Goal: Contribute content

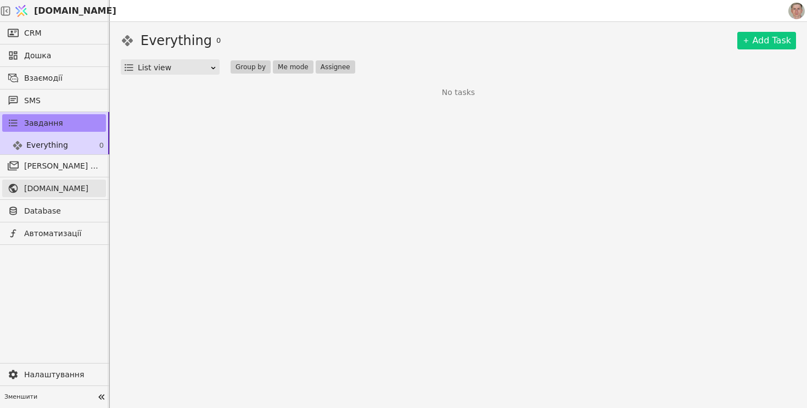
click at [69, 189] on span "[DOMAIN_NAME]" at bounding box center [62, 189] width 76 height 12
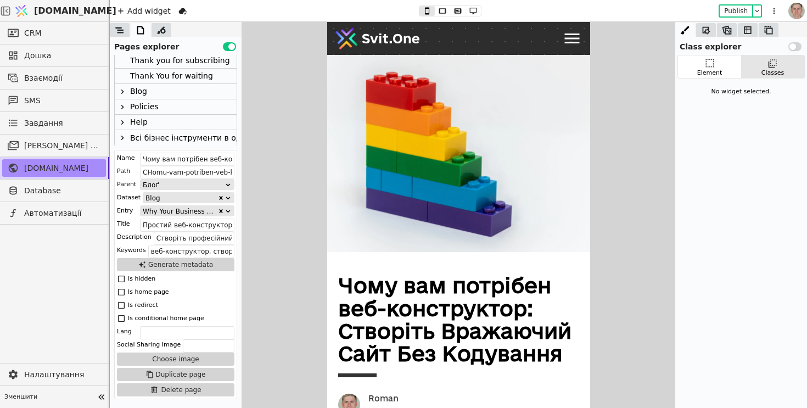
scroll to position [495, 0]
click at [125, 87] on icon at bounding box center [122, 91] width 9 height 9
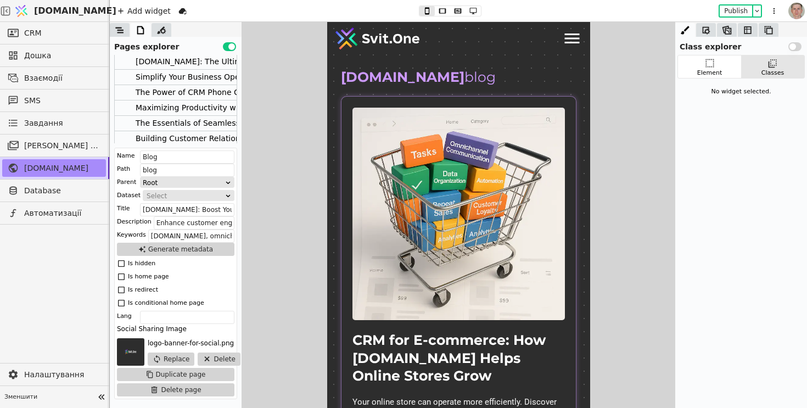
scroll to position [678, 0]
click at [183, 105] on div "Maximizing Productivity with [DOMAIN_NAME]'s Task Management Tools" at bounding box center [274, 107] width 277 height 15
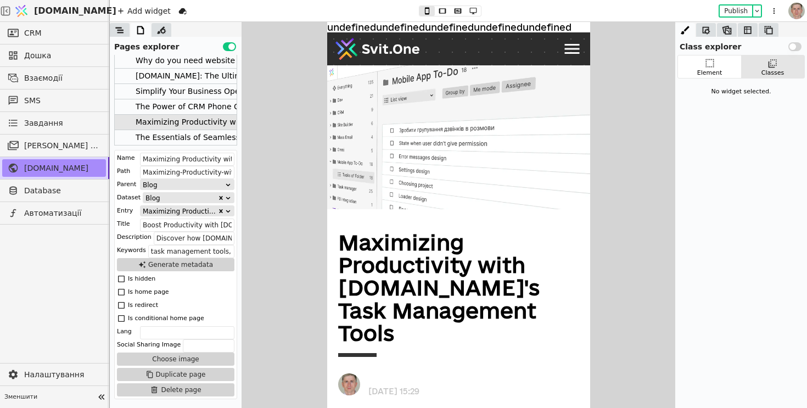
scroll to position [662, 0]
click at [183, 105] on div "The Power of CRM Phone Call Logging" at bounding box center [209, 107] width 146 height 15
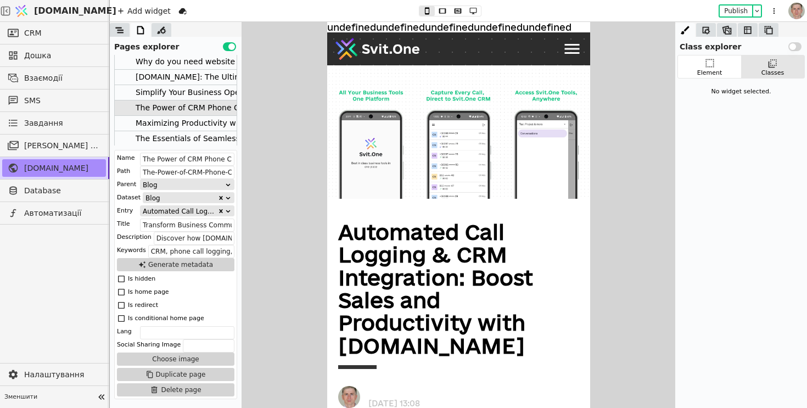
click at [187, 85] on div "Simplify Your Business Operations with Integrated Tools. The Ultimate All-in-On…" at bounding box center [307, 92] width 342 height 15
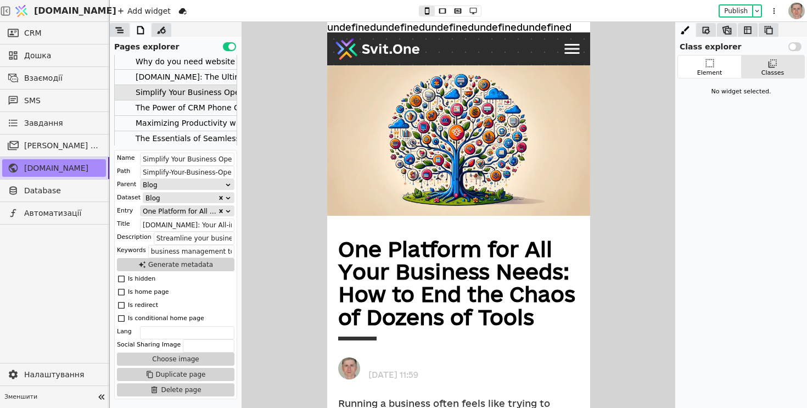
click at [187, 85] on div "Simplify Your Business Operations with Integrated Tools. The Ultimate All-in-On…" at bounding box center [307, 92] width 342 height 15
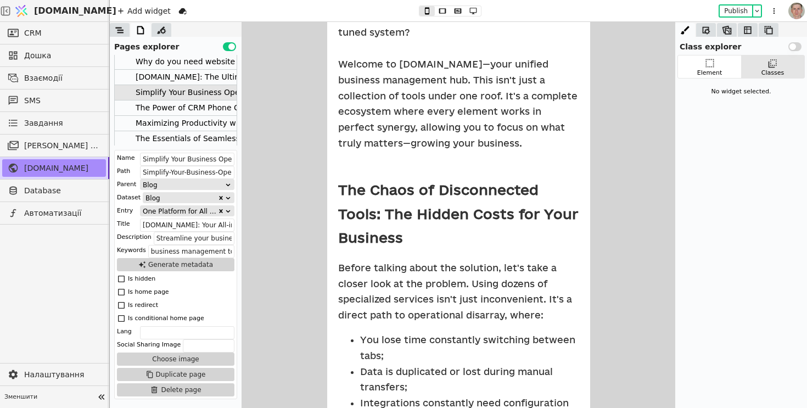
scroll to position [0, 0]
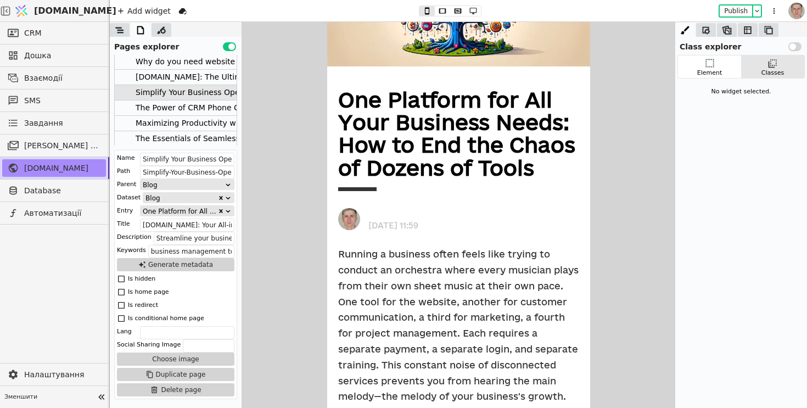
click at [393, 227] on div "[DATE] 11:59" at bounding box center [393, 223] width 66 height 13
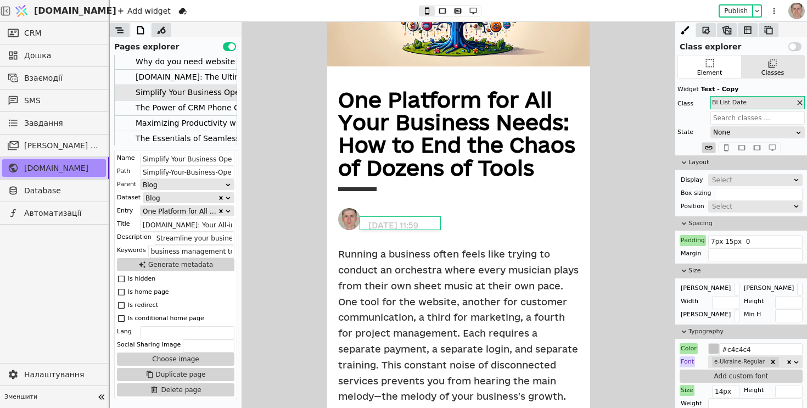
click at [121, 35] on div at bounding box center [120, 30] width 20 height 14
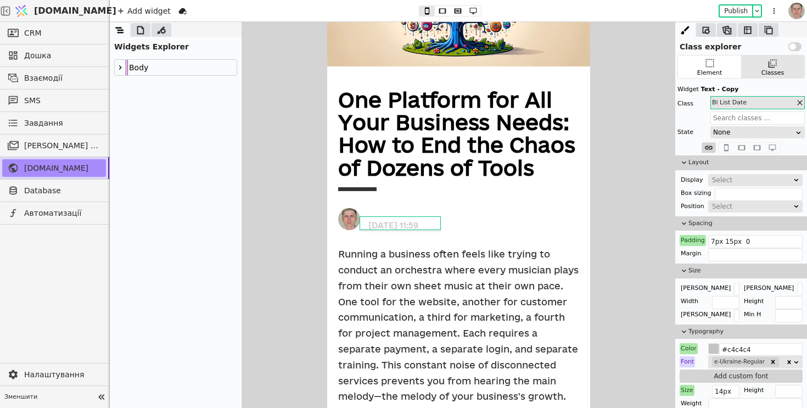
click at [351, 213] on img at bounding box center [349, 219] width 22 height 22
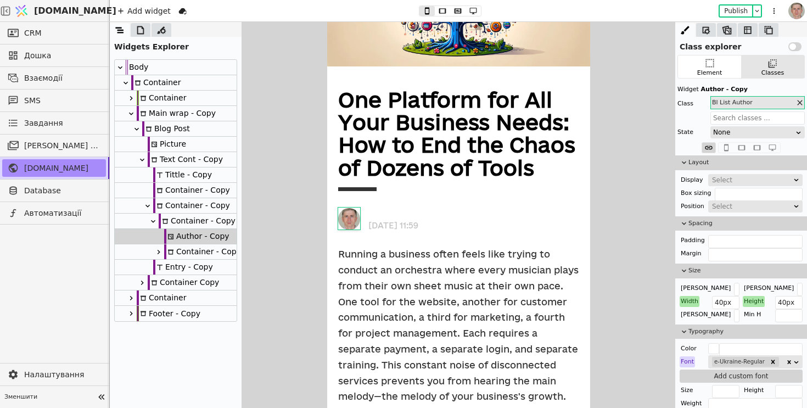
click at [400, 228] on div "[DATE] 11:59" at bounding box center [393, 223] width 66 height 13
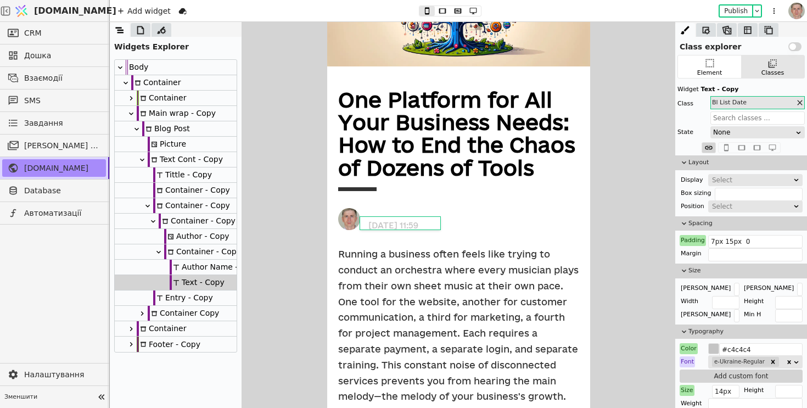
click at [215, 263] on div "Author Name - Copy" at bounding box center [215, 267] width 90 height 15
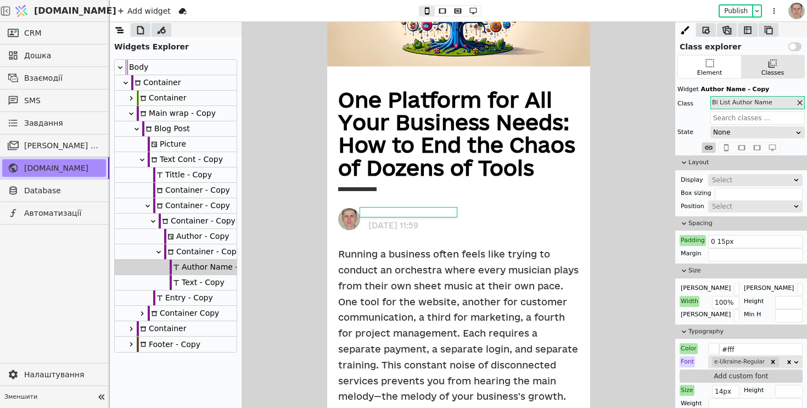
click at [211, 280] on div "Text - Copy" at bounding box center [197, 282] width 55 height 15
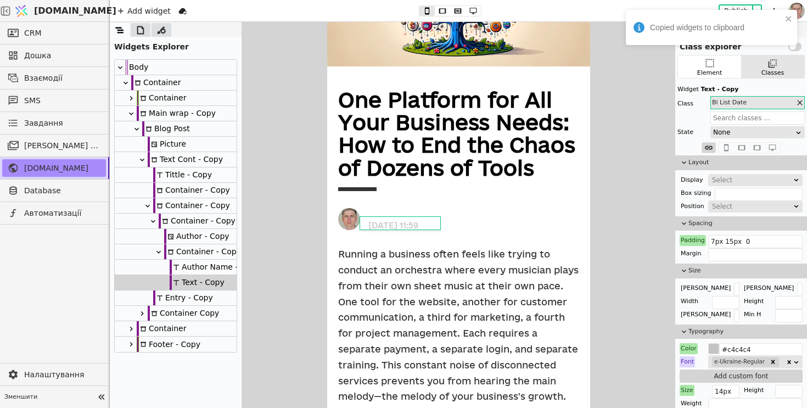
click at [215, 249] on div "Container - Copy" at bounding box center [202, 251] width 77 height 15
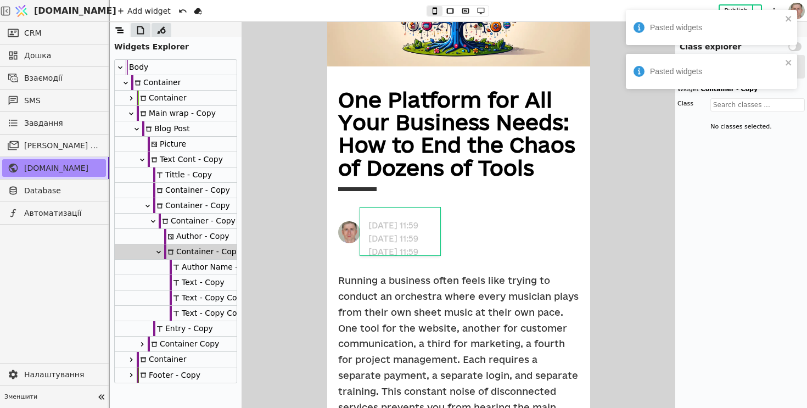
click at [219, 279] on div "Text - Copy" at bounding box center [197, 282] width 55 height 15
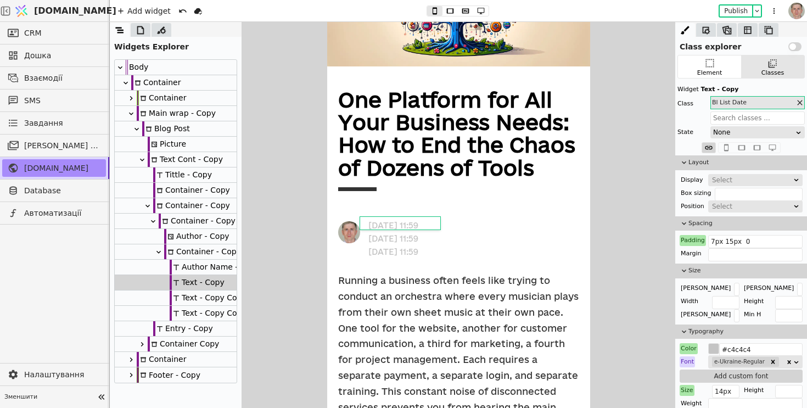
click at [230, 251] on div "Container - Copy" at bounding box center [202, 251] width 77 height 15
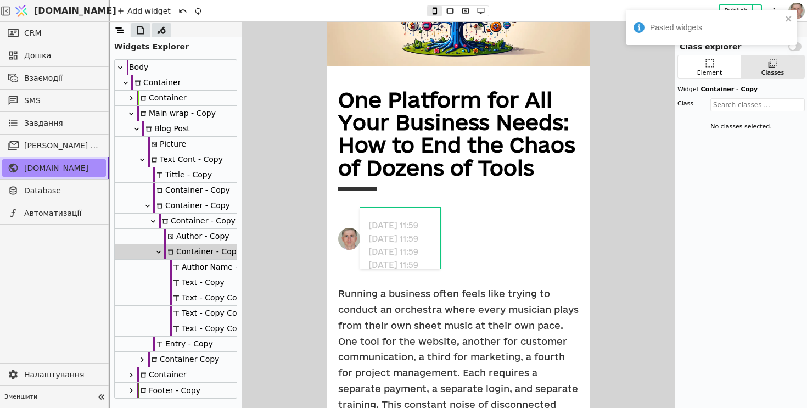
click at [215, 281] on div "Text - Copy" at bounding box center [197, 282] width 55 height 15
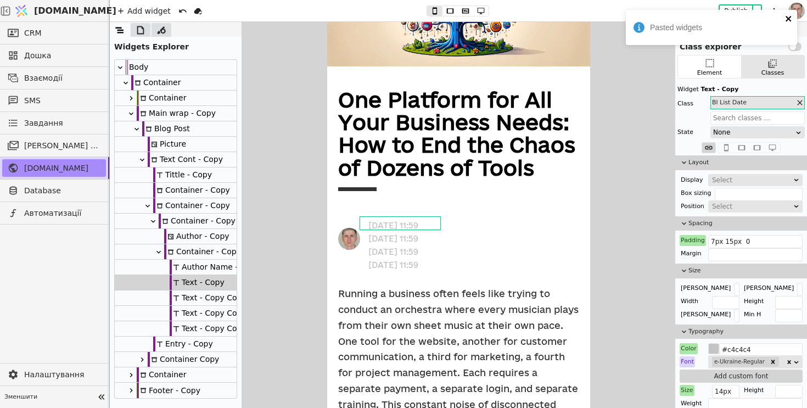
click at [789, 18] on icon "close" at bounding box center [788, 18] width 5 height 5
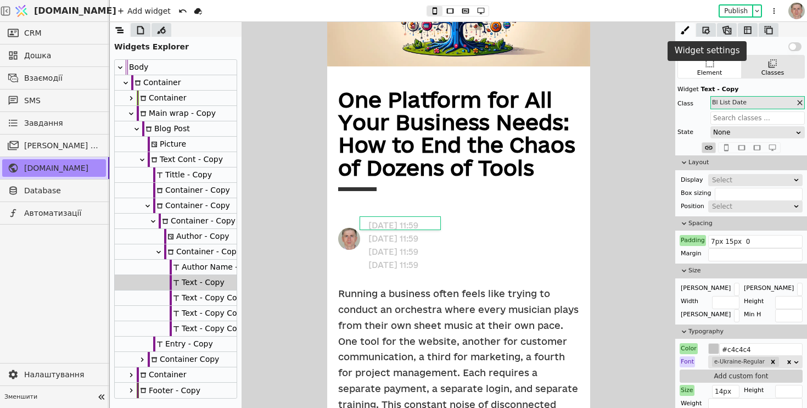
click at [706, 31] on icon at bounding box center [706, 30] width 11 height 11
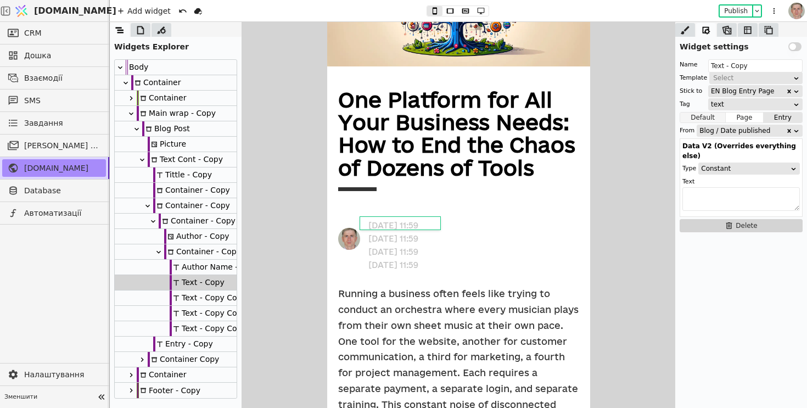
click at [698, 118] on button "Default" at bounding box center [703, 117] width 46 height 11
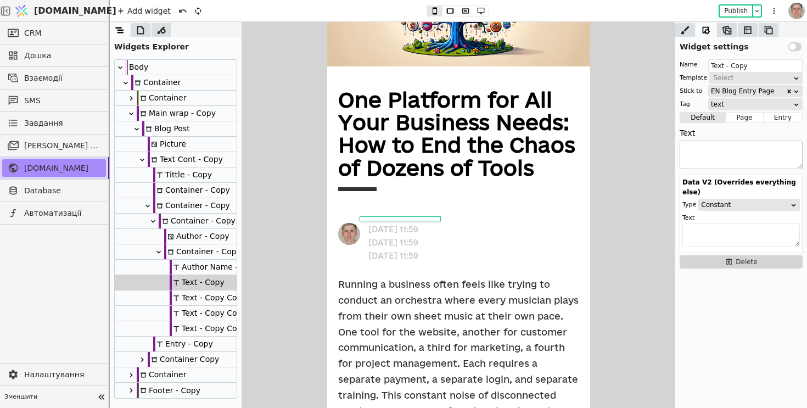
click at [708, 152] on textarea at bounding box center [741, 155] width 123 height 29
type textarea "Г"
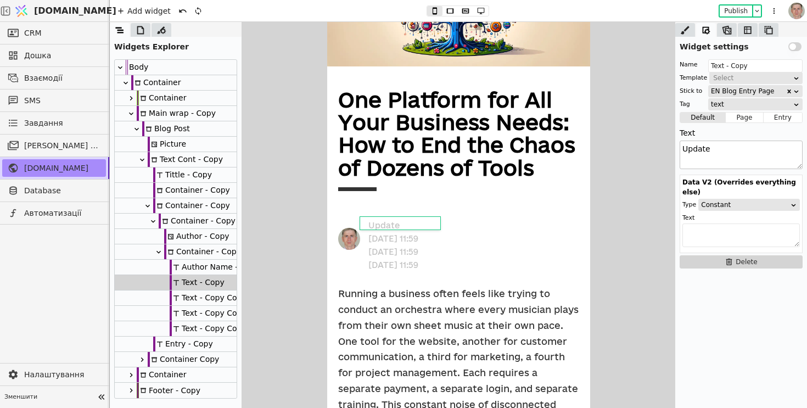
type textarea "Updated"
click at [216, 312] on div "Text - Copy Copy" at bounding box center [208, 313] width 77 height 15
type input "Text - Copy Copy"
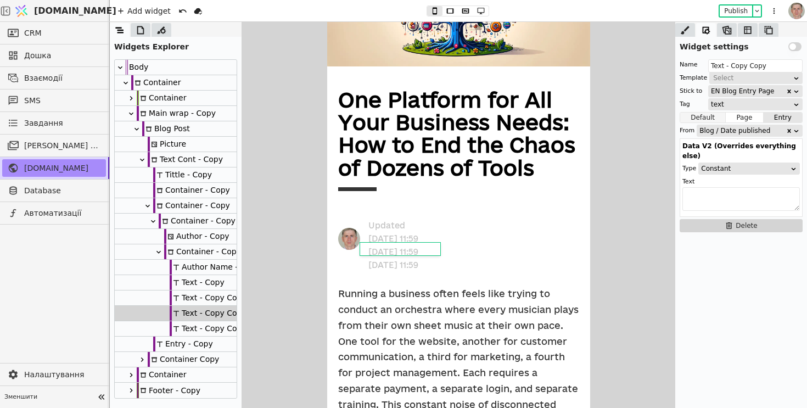
click at [708, 115] on button "Default" at bounding box center [703, 117] width 46 height 11
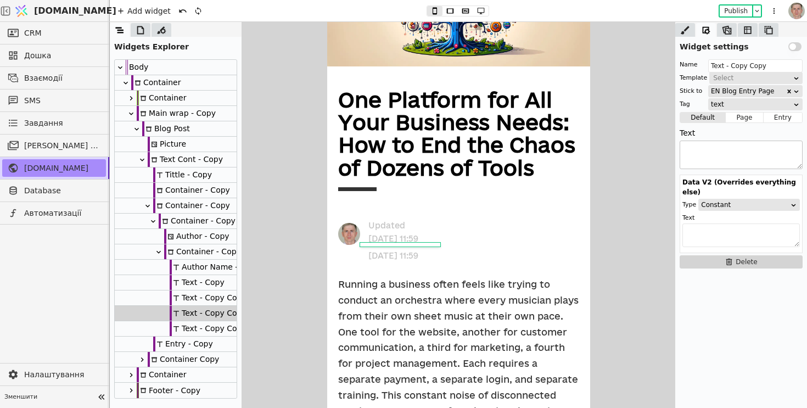
click at [717, 156] on textarea at bounding box center [741, 155] width 123 height 29
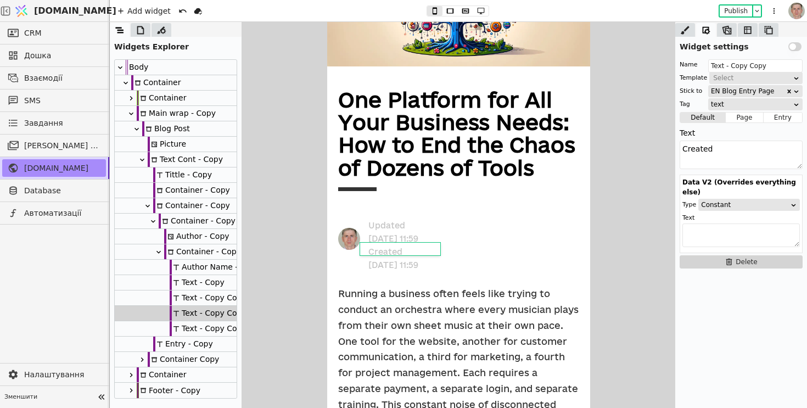
type textarea "Created"
click at [399, 240] on div "[DATE] 11:59" at bounding box center [393, 236] width 66 height 13
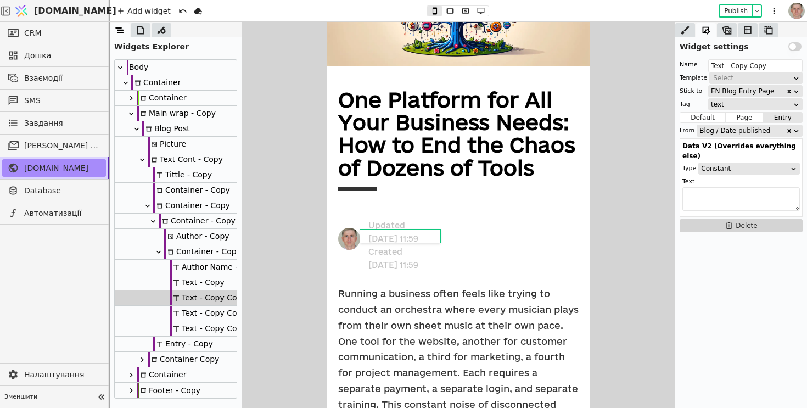
click at [766, 135] on div "Blog / Date published" at bounding box center [743, 130] width 86 height 11
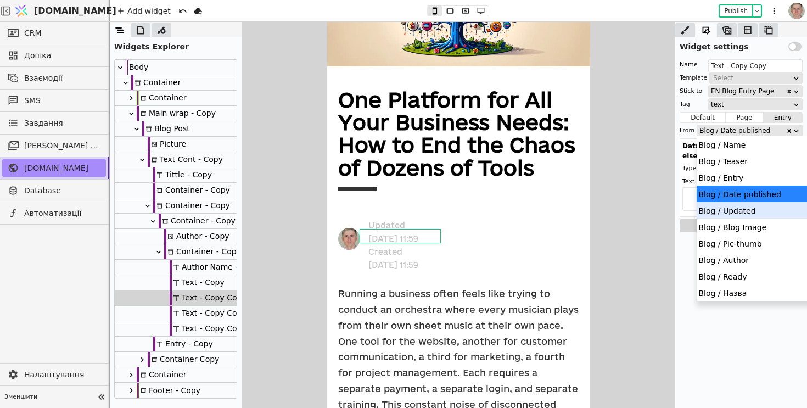
click at [759, 215] on div "Blog / Updated" at bounding box center [772, 210] width 150 height 16
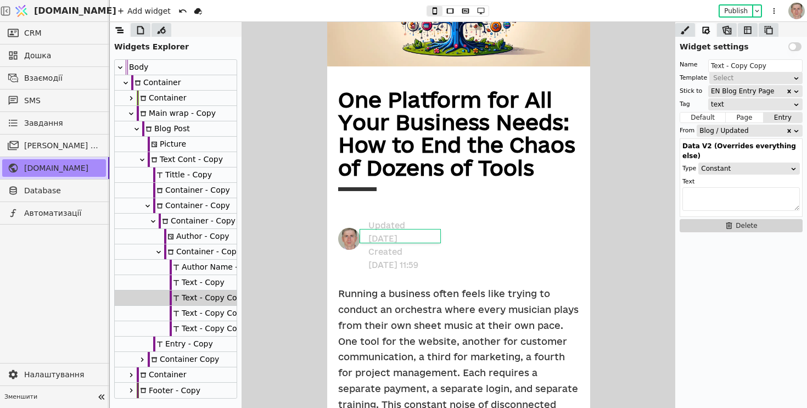
click at [194, 282] on div "Text - Copy" at bounding box center [197, 282] width 55 height 15
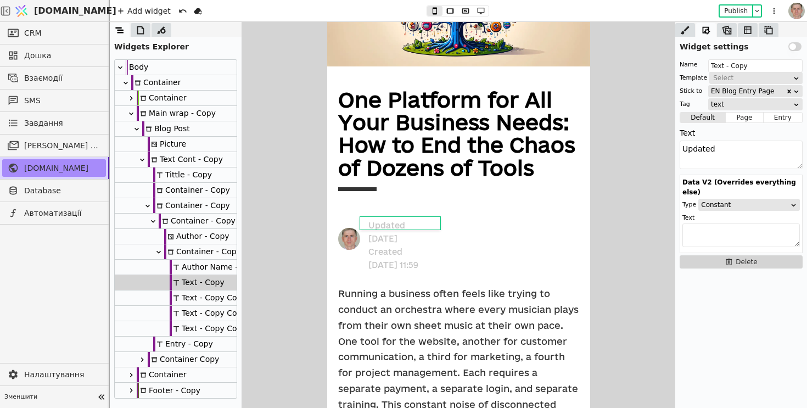
click at [194, 298] on div "Text - Copy Copy" at bounding box center [208, 297] width 77 height 15
type input "Text - Copy Copy"
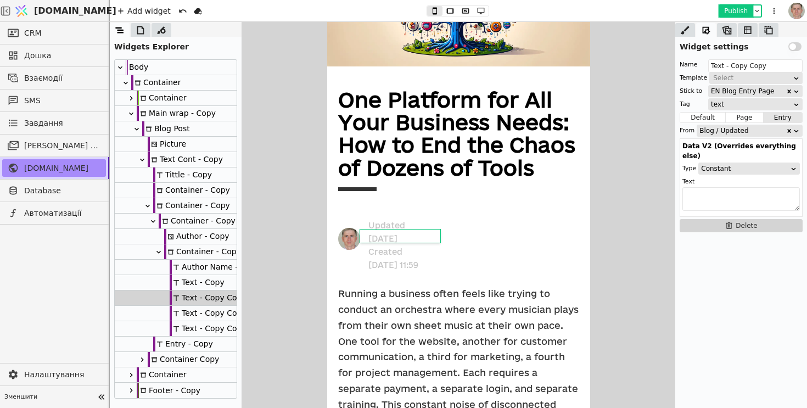
click at [737, 9] on button "Publish" at bounding box center [736, 10] width 32 height 11
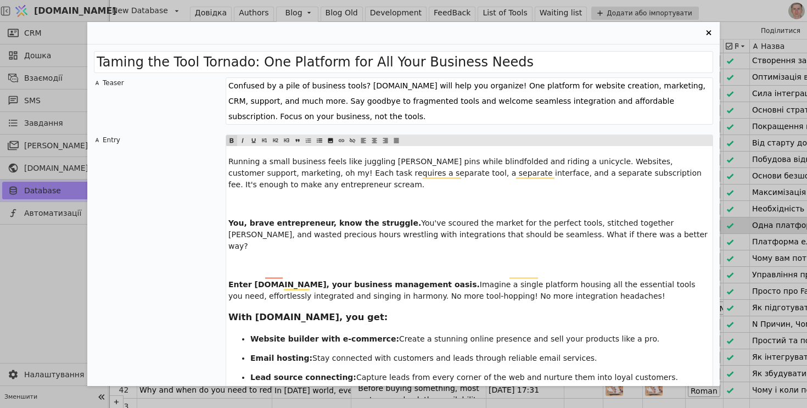
drag, startPoint x: 311, startPoint y: 192, endPoint x: 379, endPoint y: 195, distance: 68.2
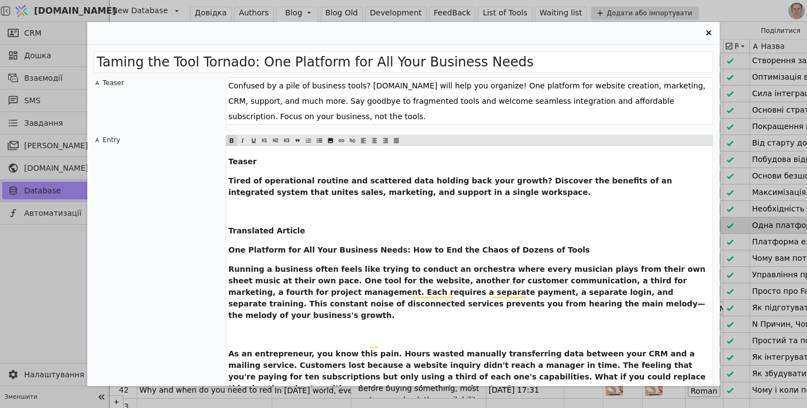
click at [275, 183] on span "Tired of operational routine and scattered data holding back your growth? Disco…" at bounding box center [451, 186] width 446 height 20
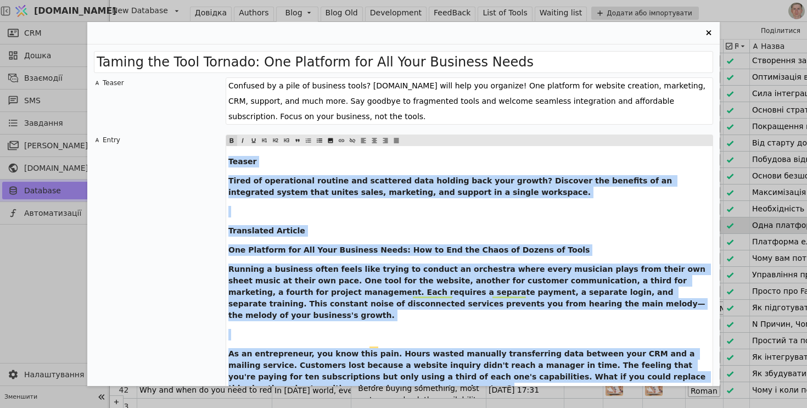
click at [233, 139] on icon "Entry Card" at bounding box center [231, 140] width 5 height 5
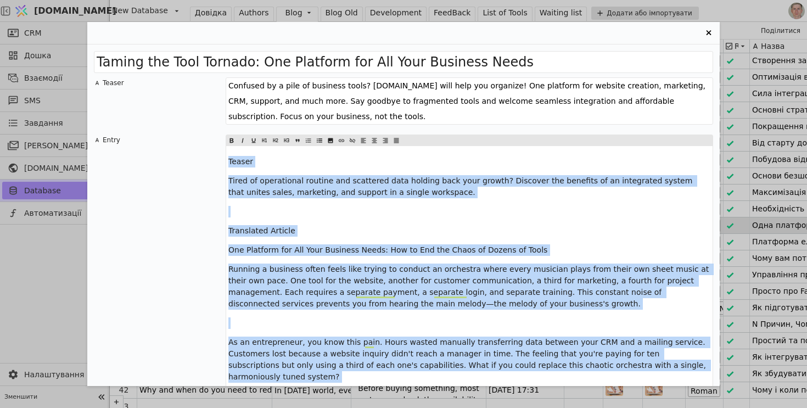
click at [279, 187] on p "Tired of operational routine and scattered data holding back your growth? Disco…" at bounding box center [469, 186] width 482 height 23
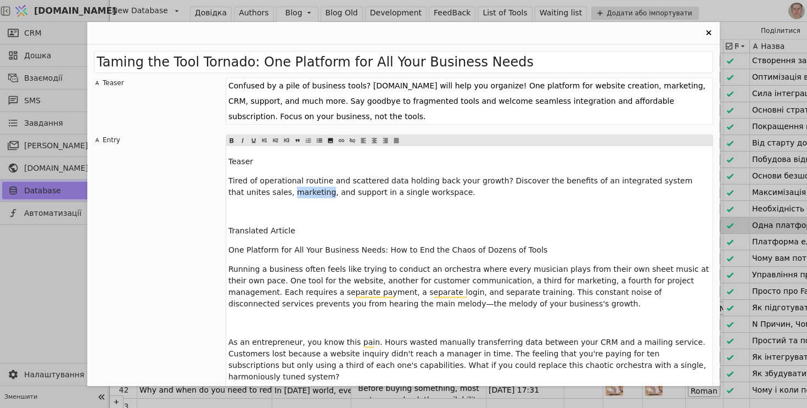
click at [279, 187] on p "Tired of operational routine and scattered data holding back your growth? Disco…" at bounding box center [469, 186] width 482 height 23
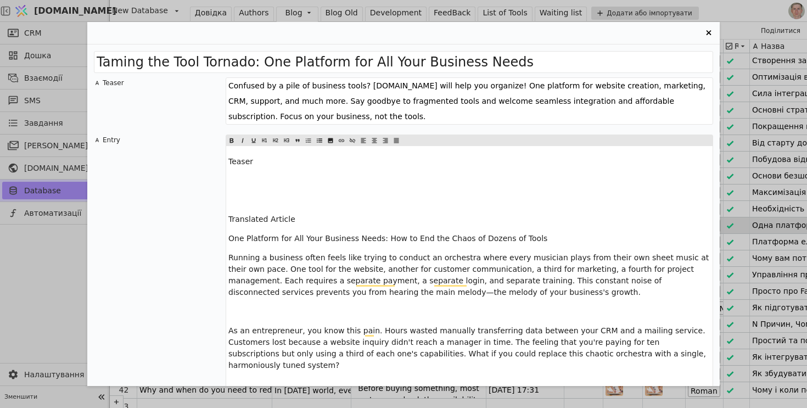
click at [275, 99] on textarea "Confused by a pile of business tools? [DOMAIN_NAME] will help you organize! One…" at bounding box center [470, 100] width 488 height 47
paste textarea "Tired of operational routine and scattered data holding back your growth? Disco…"
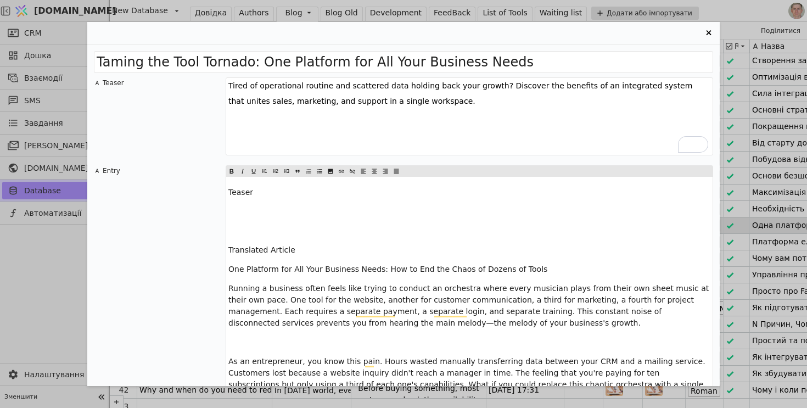
type textarea "Tired of operational routine and scattered data holding back your growth? Disco…"
drag, startPoint x: 211, startPoint y: 225, endPoint x: 210, endPoint y: 183, distance: 41.7
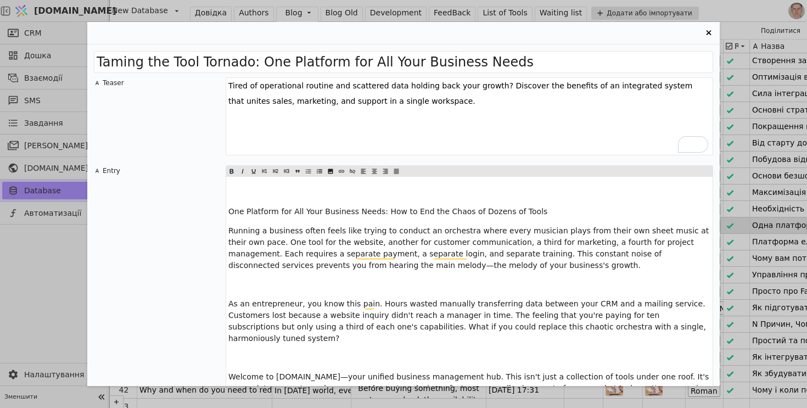
click at [286, 208] on span "One Platform for All Your Business Needs: How to End the Chaos of Dozens of Too…" at bounding box center [387, 211] width 319 height 9
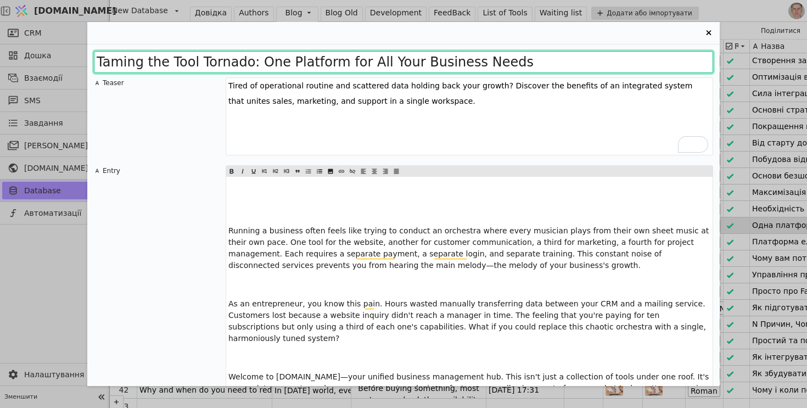
click at [268, 63] on input "Taming the Tool Tornado: One Platform for All Your Business Needs" at bounding box center [403, 62] width 619 height 22
paste input "One Platform for All Your Business Needs: How to End the Chaos of Dozens of Tool"
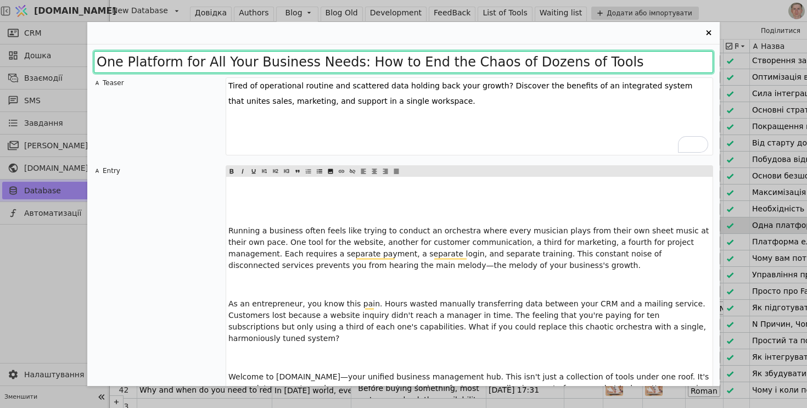
type input "One Platform for All Your Business Needs: How to End the Chaos of Dozens of Too…"
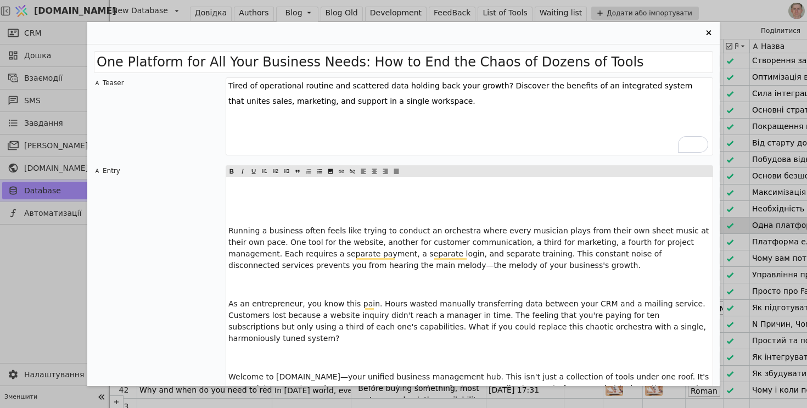
click at [230, 228] on span "Running a business often feels like trying to conduct an orchestra where every …" at bounding box center [469, 247] width 483 height 43
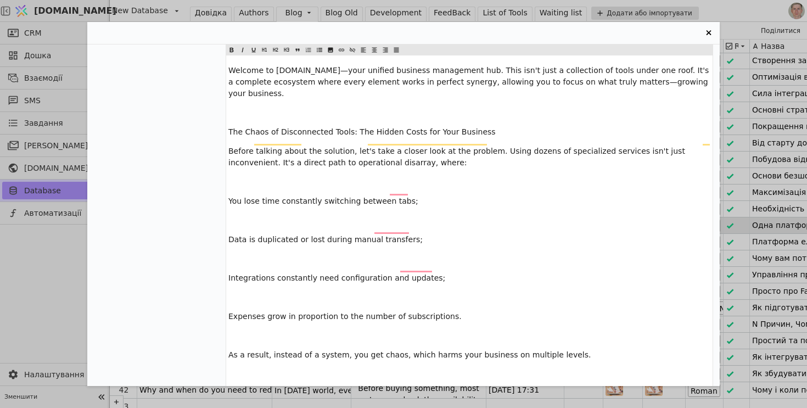
drag, startPoint x: 311, startPoint y: 120, endPoint x: 310, endPoint y: 100, distance: 19.8
click at [311, 127] on span "The Chaos of Disconnected Tools: The Hidden Costs for Your Business" at bounding box center [361, 131] width 267 height 9
click at [276, 49] on icon "Entry Card" at bounding box center [275, 49] width 7 height 13
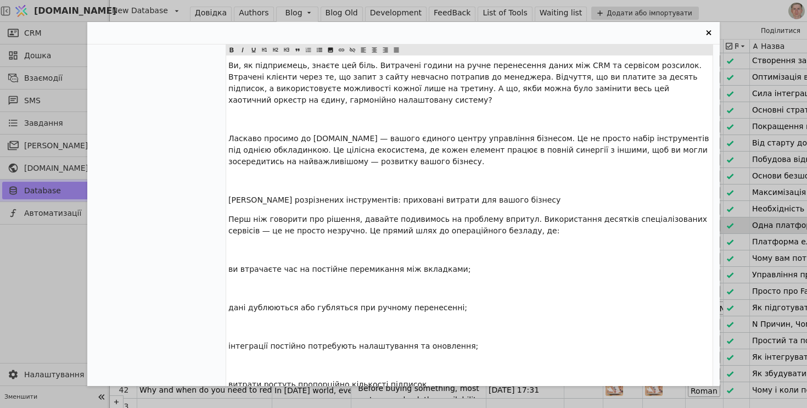
click at [337, 283] on p "﻿" at bounding box center [469, 289] width 482 height 12
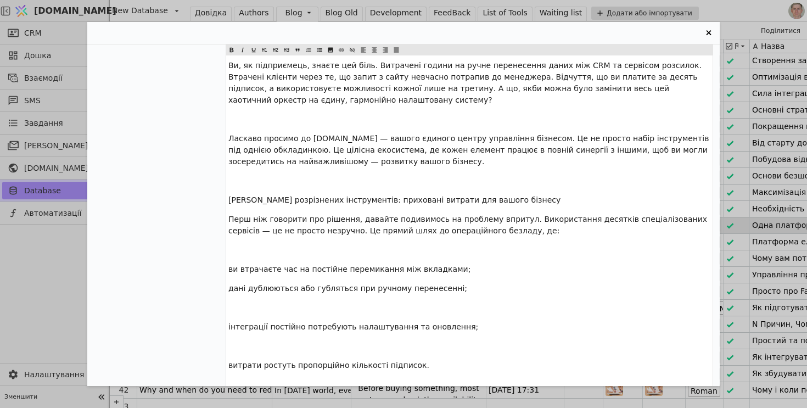
click at [309, 302] on p "﻿" at bounding box center [469, 308] width 482 height 12
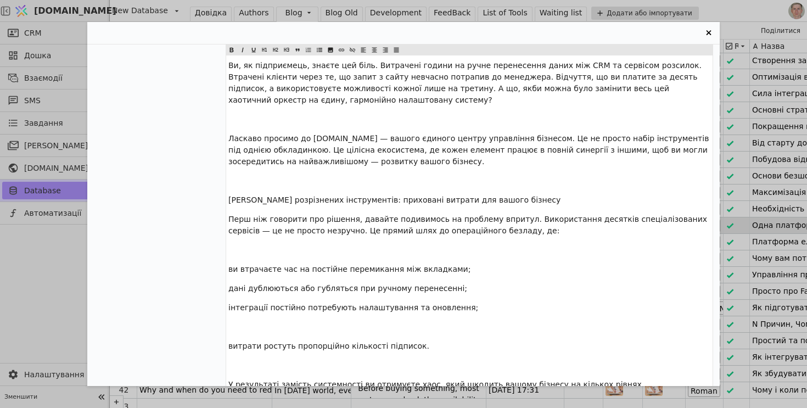
click at [294, 321] on p "﻿" at bounding box center [469, 327] width 482 height 12
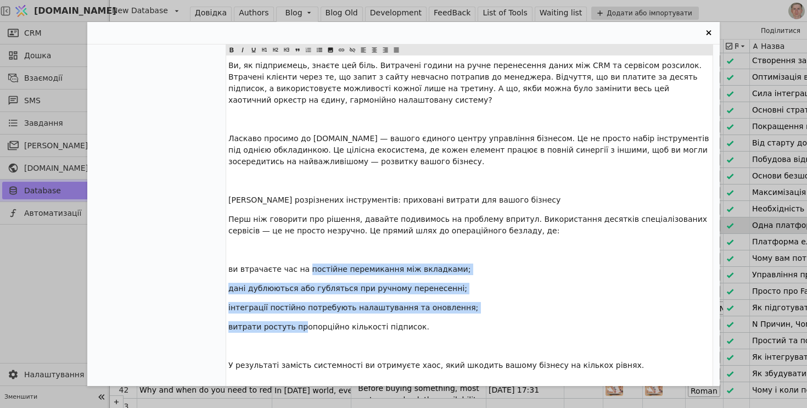
drag, startPoint x: 301, startPoint y: 253, endPoint x: 306, endPoint y: 195, distance: 57.9
click at [299, 244] on p "﻿" at bounding box center [469, 250] width 482 height 12
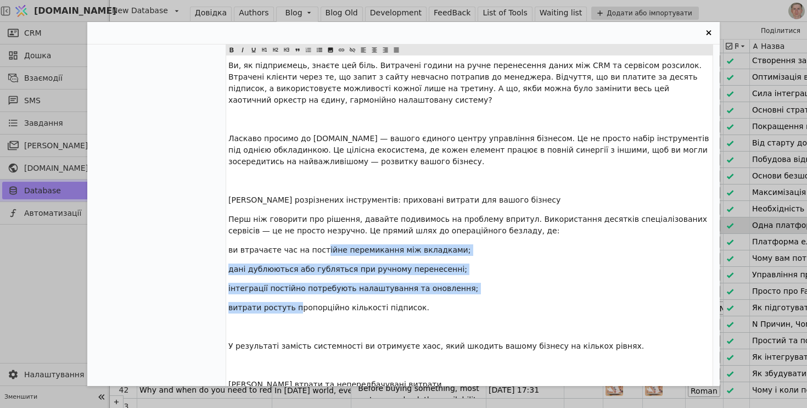
drag, startPoint x: 300, startPoint y: 225, endPoint x: 323, endPoint y: 178, distance: 52.1
click at [320, 47] on icon "Entry Card" at bounding box center [319, 49] width 7 height 13
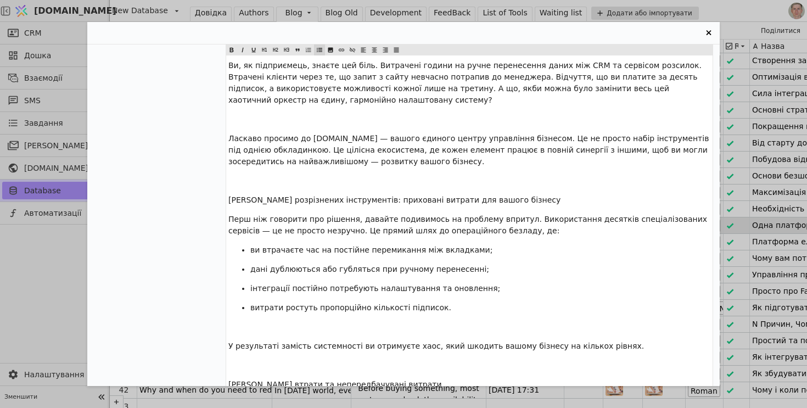
click at [322, 244] on ul "ви втрачаєте час на постійне перемикання між вкладками; дані дублюються або губ…" at bounding box center [469, 278] width 482 height 69
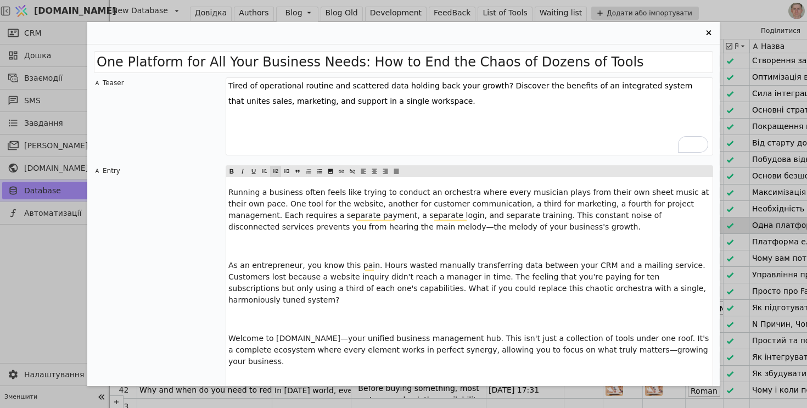
click at [271, 142] on textarea "Tired of operational routine and scattered data holding back your growth? Disco…" at bounding box center [470, 116] width 488 height 78
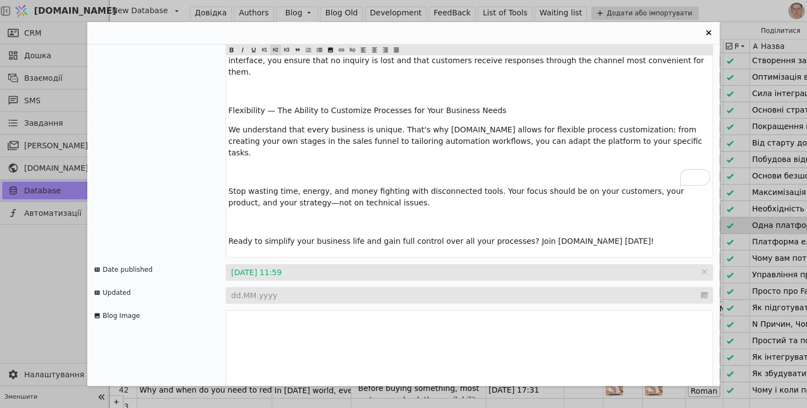
type textarea "Tired of operational routine and scattered data holding back your growth? Disco…"
click at [267, 287] on input "Entry Card" at bounding box center [470, 295] width 488 height 16
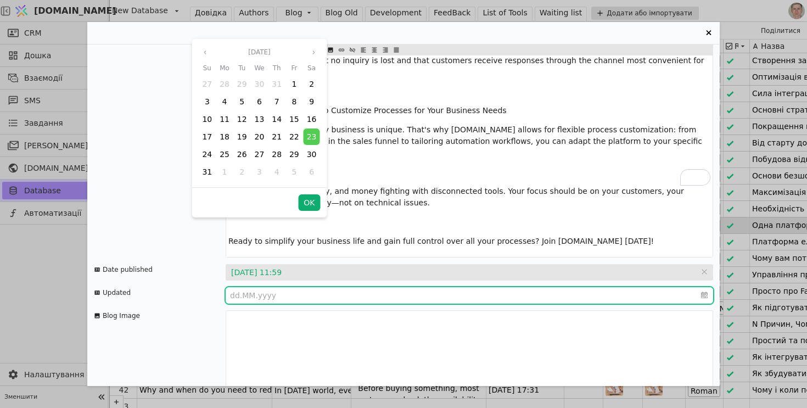
click at [311, 194] on button "OK" at bounding box center [309, 202] width 22 height 16
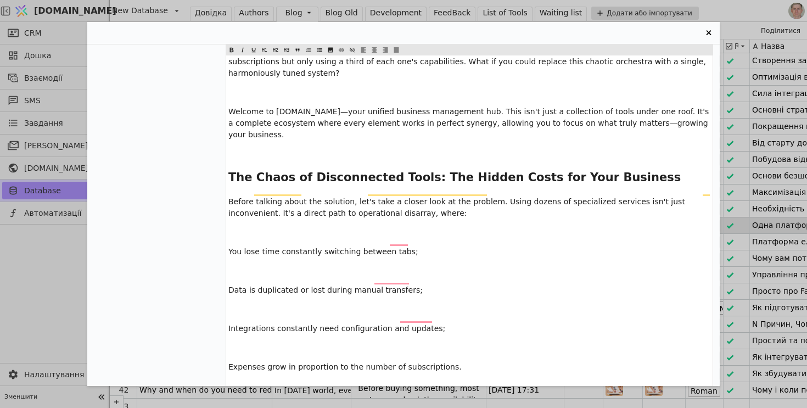
click at [281, 227] on p "﻿" at bounding box center [469, 233] width 482 height 12
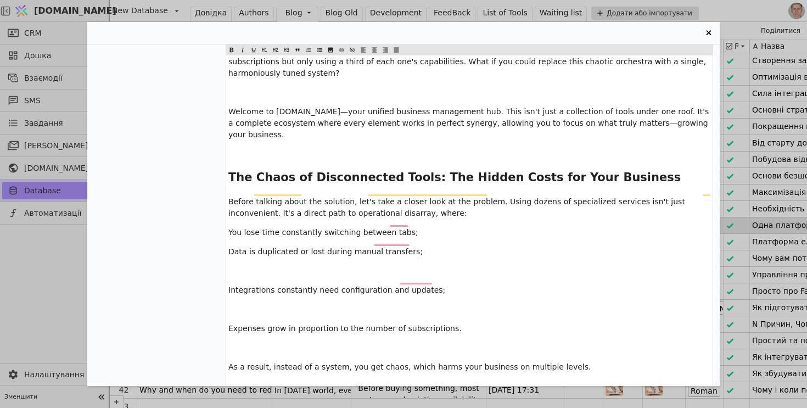
click at [262, 265] on p "﻿" at bounding box center [469, 271] width 482 height 12
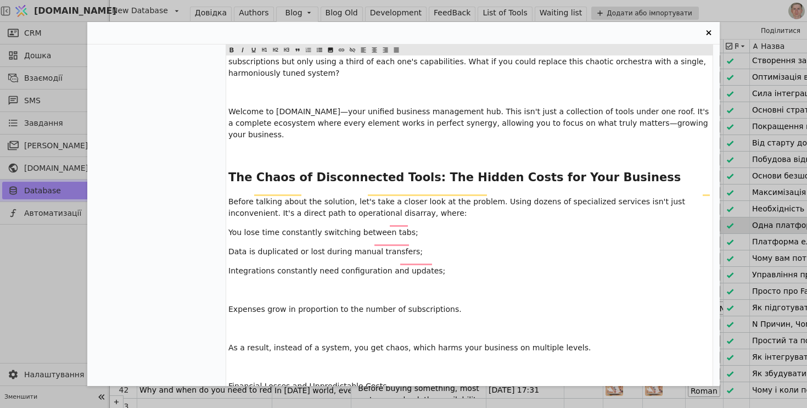
click at [256, 284] on p "﻿" at bounding box center [469, 290] width 482 height 12
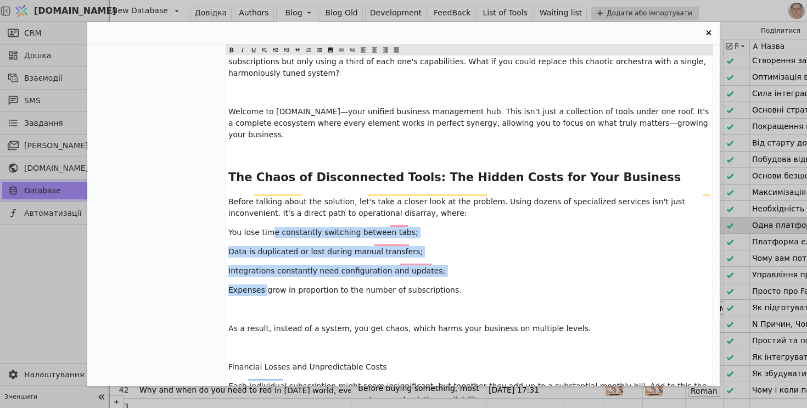
click at [323, 51] on span "Entry Card" at bounding box center [319, 49] width 11 height 11
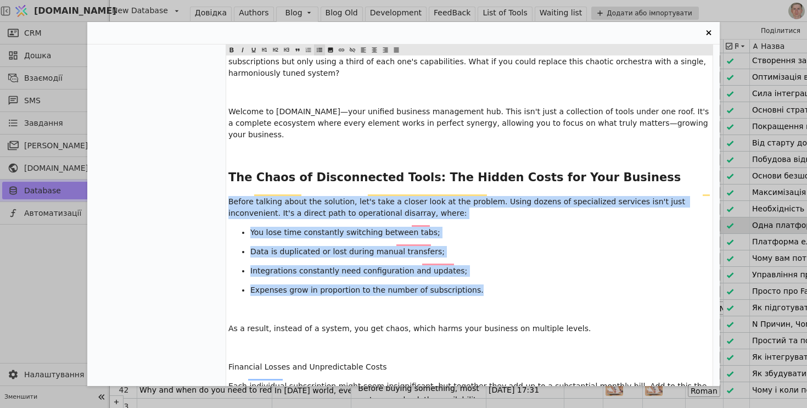
click at [360, 228] on span "You lose time constantly switching between tabs;" at bounding box center [345, 232] width 190 height 9
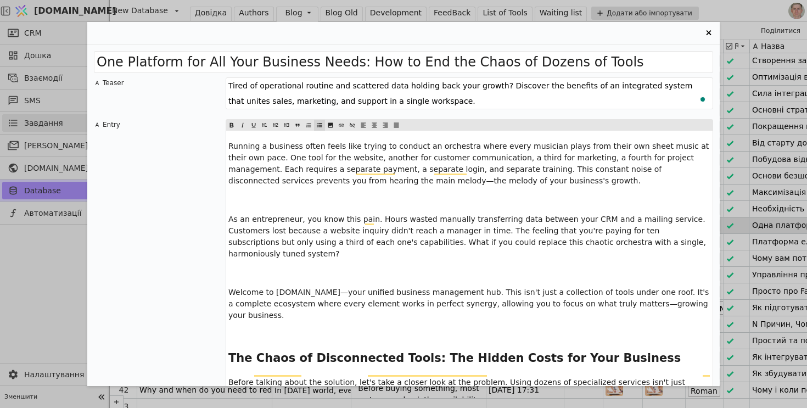
click at [43, 278] on div "One Platform for All Your Business Needs: How to End the Chaos of Dozens of Too…" at bounding box center [403, 204] width 807 height 408
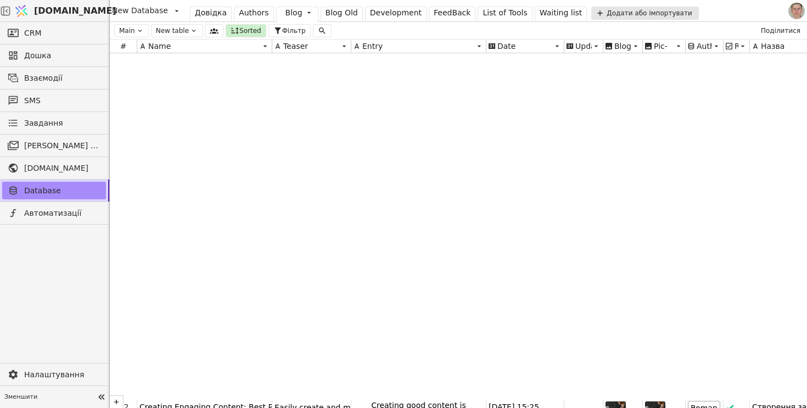
scroll to position [370, 0]
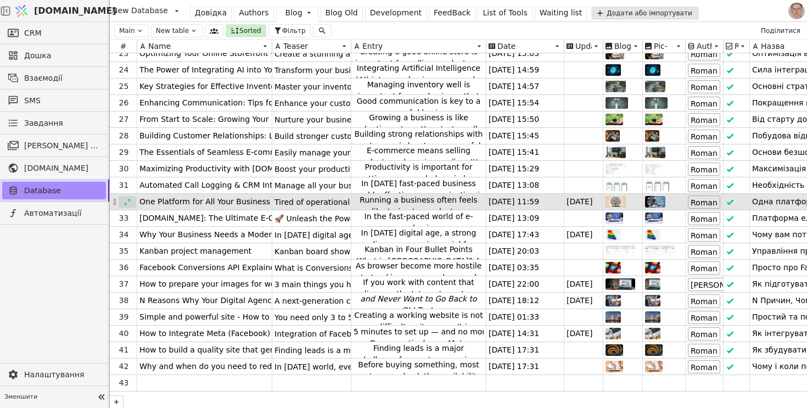
click at [122, 201] on div at bounding box center [128, 202] width 18 height 12
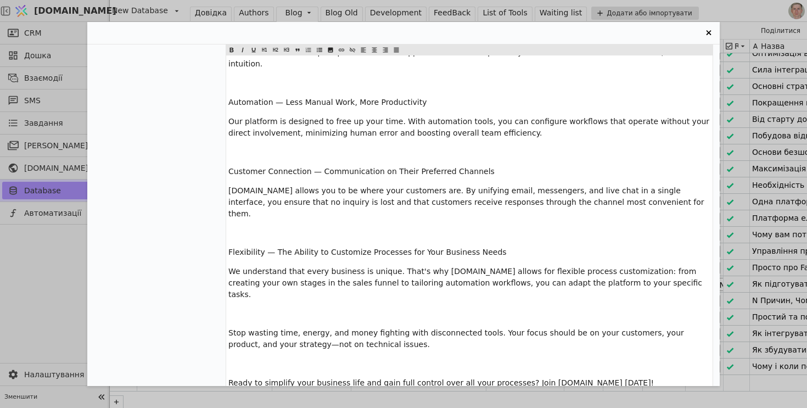
scroll to position [1235, 0]
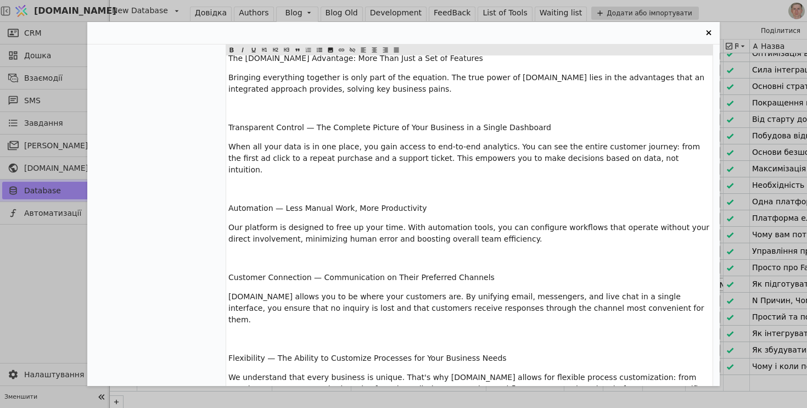
click at [309, 204] on span "Automation — Less Manual Work, More Productivity" at bounding box center [327, 208] width 198 height 9
click at [276, 50] on icon "Entry Card" at bounding box center [275, 50] width 5 height 4
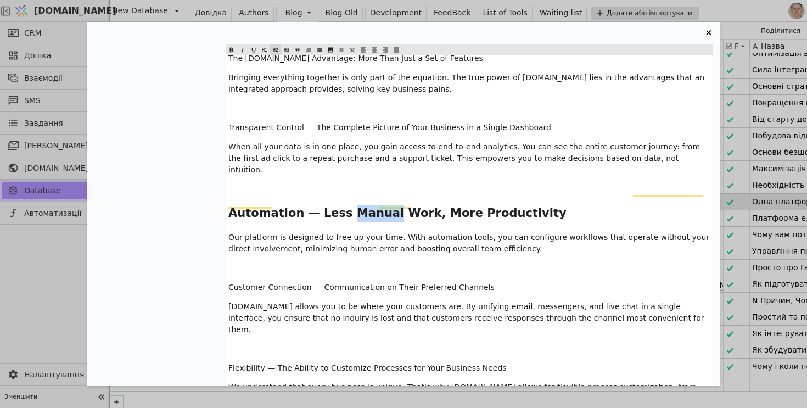
scroll to position [1225, 0]
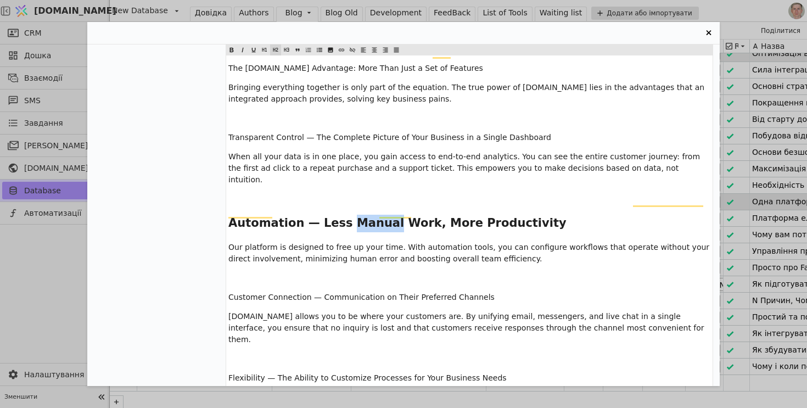
click at [48, 317] on div "One Platform for All Your Business Needs: How to End the Chaos of Dozens of Too…" at bounding box center [403, 204] width 807 height 408
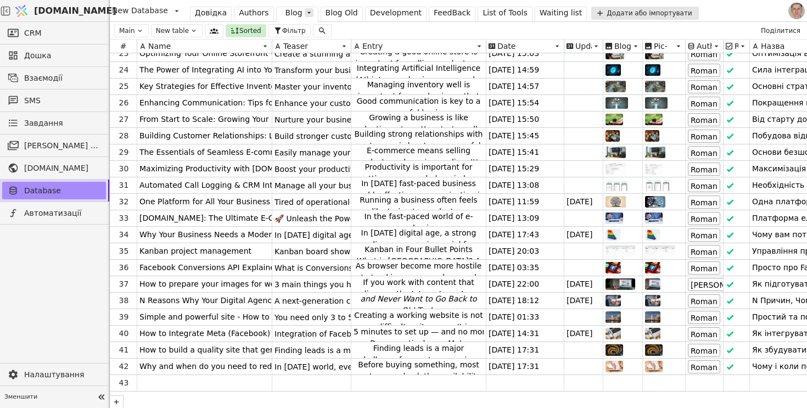
click at [305, 14] on icon at bounding box center [309, 12] width 9 height 9
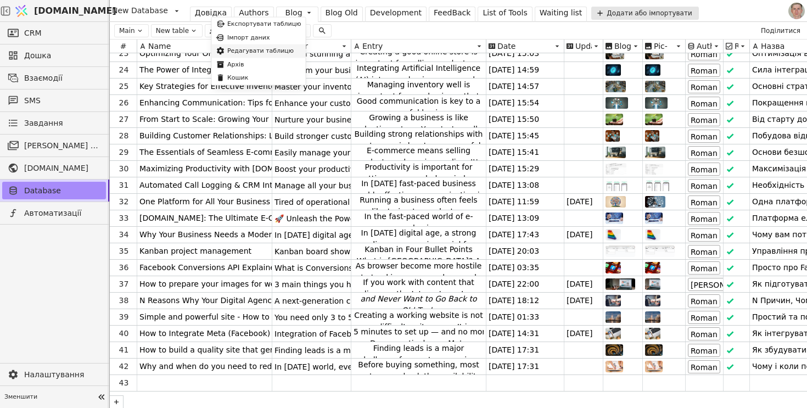
click at [276, 50] on div "Редагувати таблицю" at bounding box center [259, 51] width 94 height 14
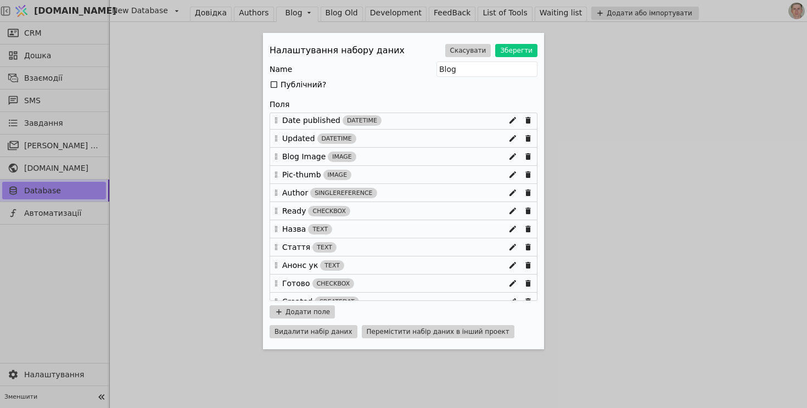
scroll to position [66, 0]
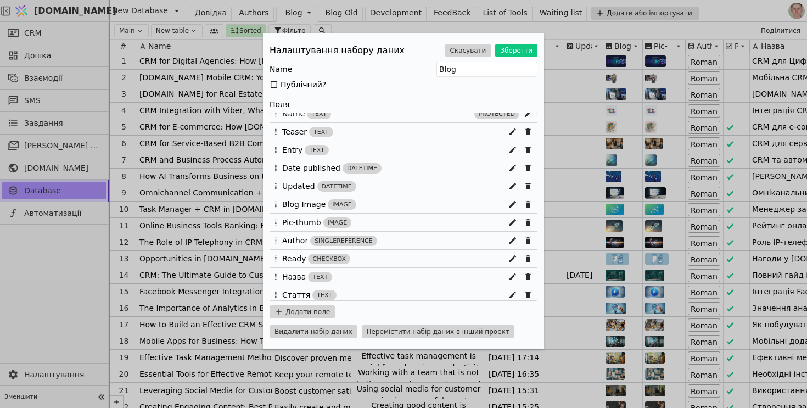
scroll to position [8, 0]
click at [514, 168] on icon "Edit Dataset Modal" at bounding box center [513, 168] width 7 height 7
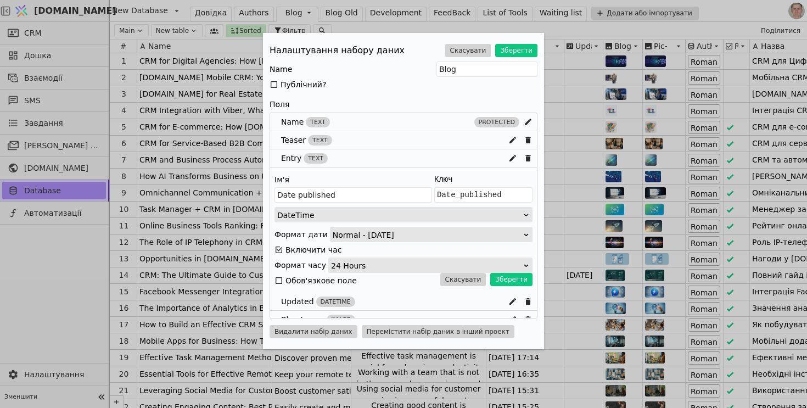
click at [281, 249] on icon "Edit Dataset Modal" at bounding box center [279, 249] width 9 height 9
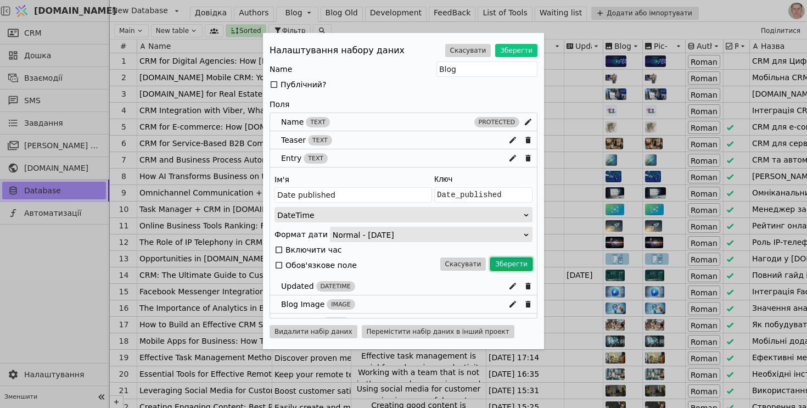
click at [516, 262] on button "Зберегти" at bounding box center [511, 264] width 42 height 13
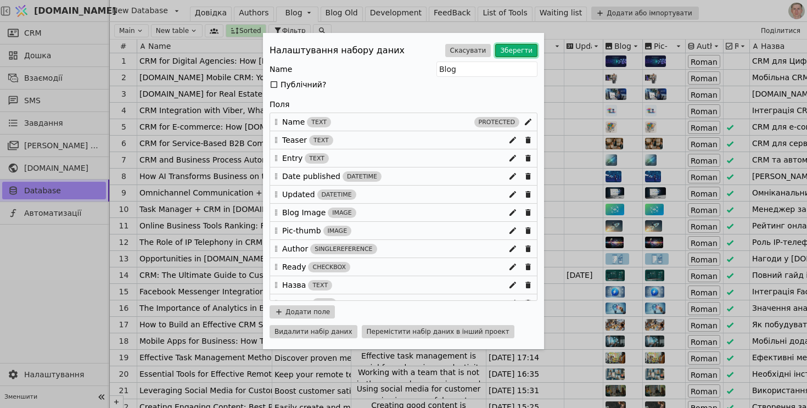
click at [519, 51] on button "Зберегти" at bounding box center [516, 50] width 42 height 13
